Goal: Transaction & Acquisition: Book appointment/travel/reservation

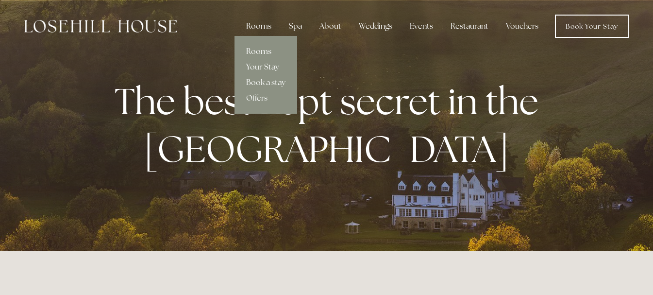
click at [257, 49] on link "Rooms" at bounding box center [266, 52] width 63 height 16
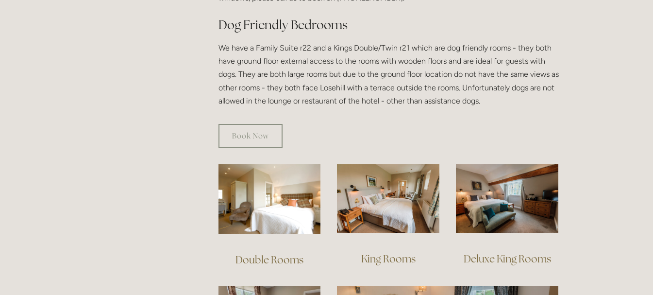
scroll to position [534, 0]
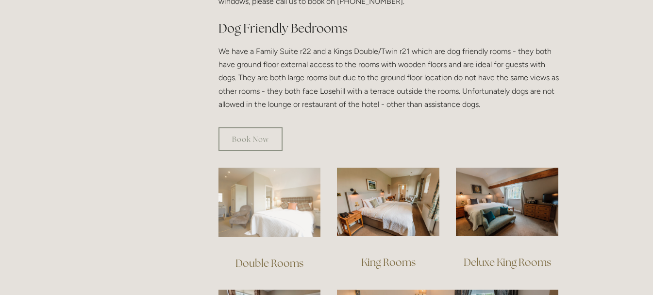
click at [260, 212] on img at bounding box center [270, 202] width 103 height 69
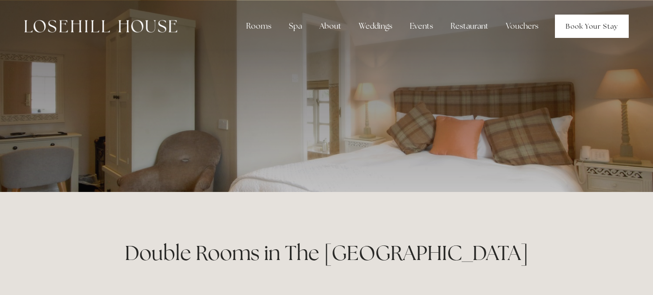
click at [593, 23] on link "Book Your Stay" at bounding box center [592, 26] width 74 height 23
